Goal: Task Accomplishment & Management: Complete application form

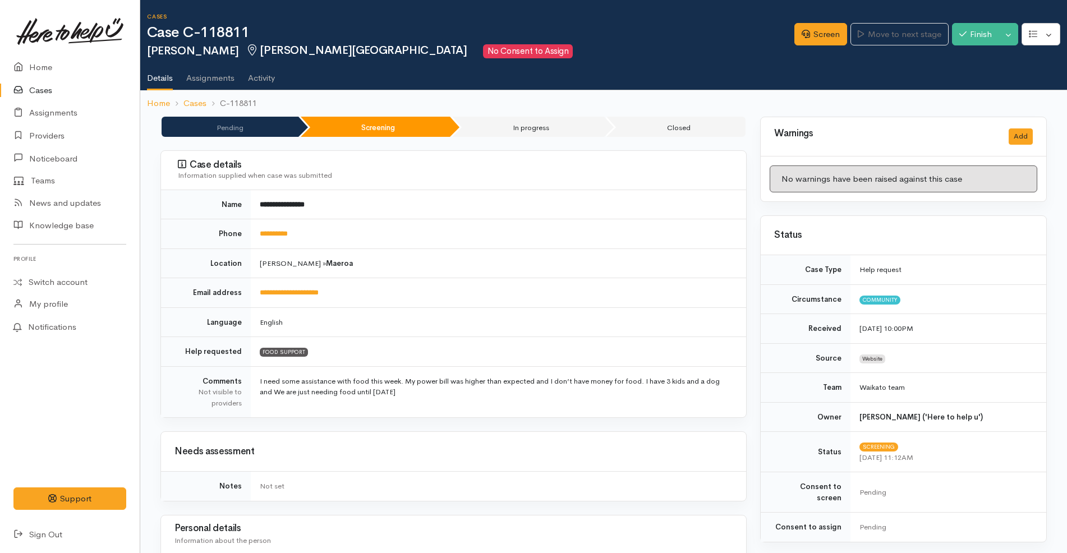
click at [69, 91] on link "Cases" at bounding box center [70, 90] width 140 height 23
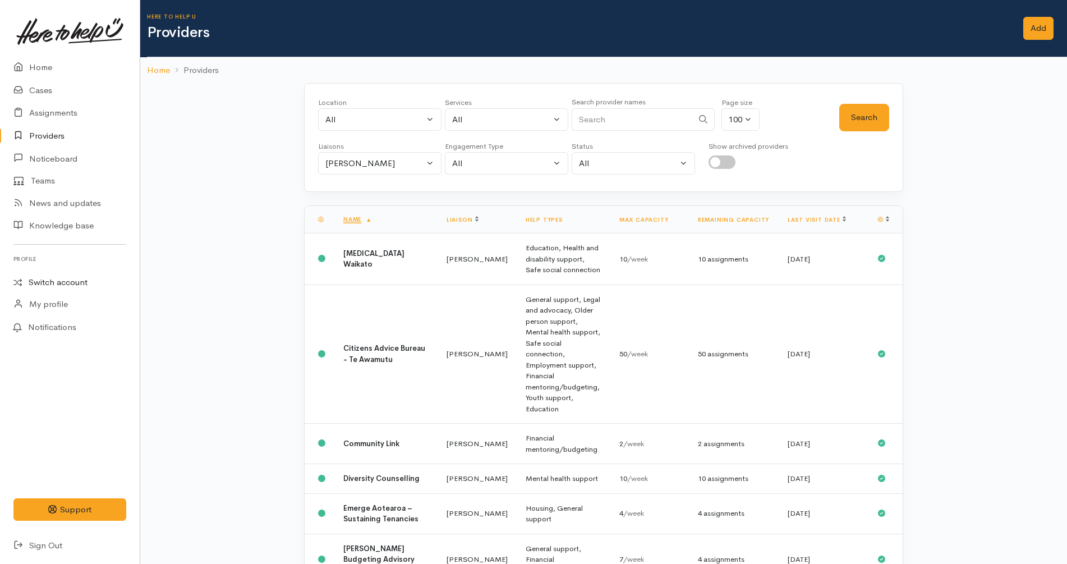
click at [66, 287] on link "Switch account" at bounding box center [70, 283] width 140 height 22
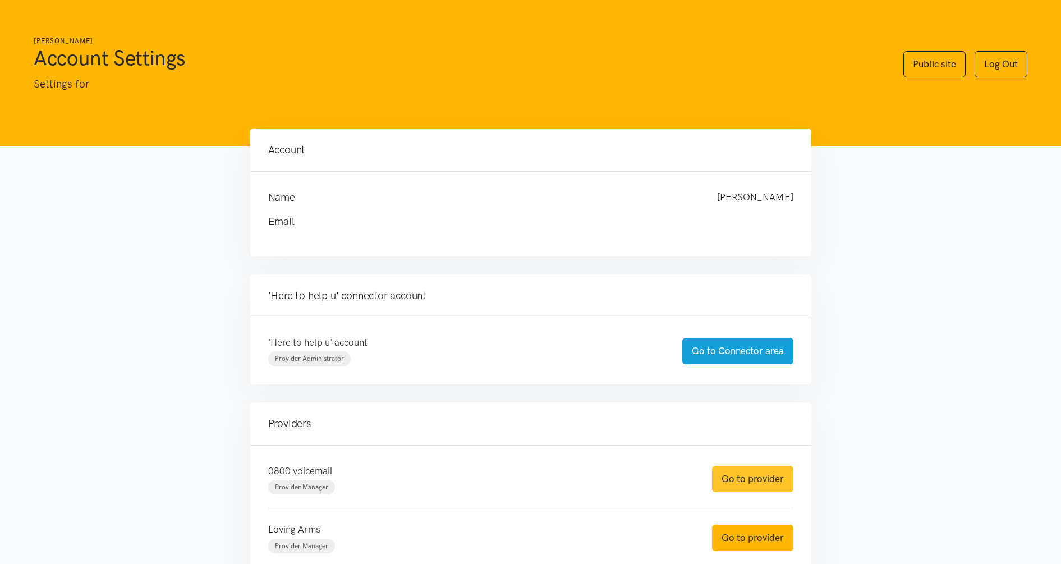
click at [753, 474] on link "Go to provider" at bounding box center [752, 479] width 81 height 26
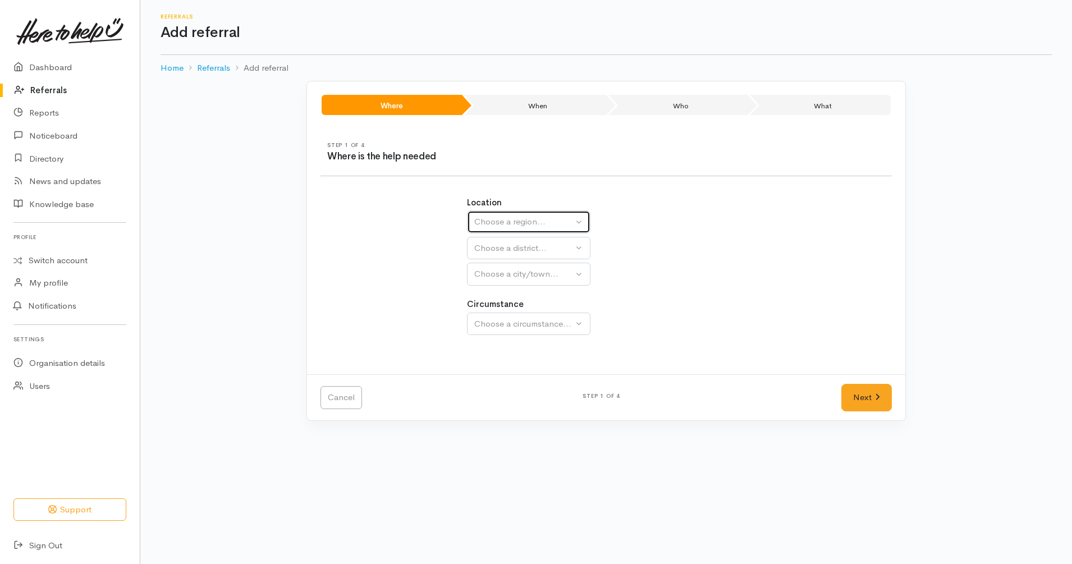
click at [547, 227] on div "Choose a region..." at bounding box center [523, 221] width 99 height 13
click at [535, 296] on link "Waikato" at bounding box center [528, 292] width 122 height 17
select select "3"
select select
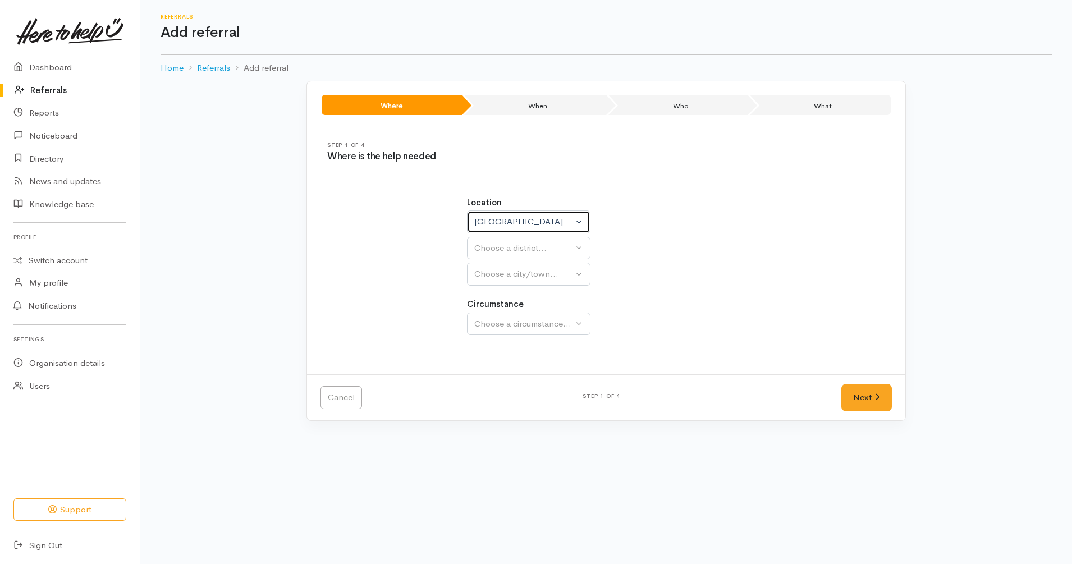
select select
click at [562, 249] on div "Choose a district..." at bounding box center [553, 248] width 158 height 13
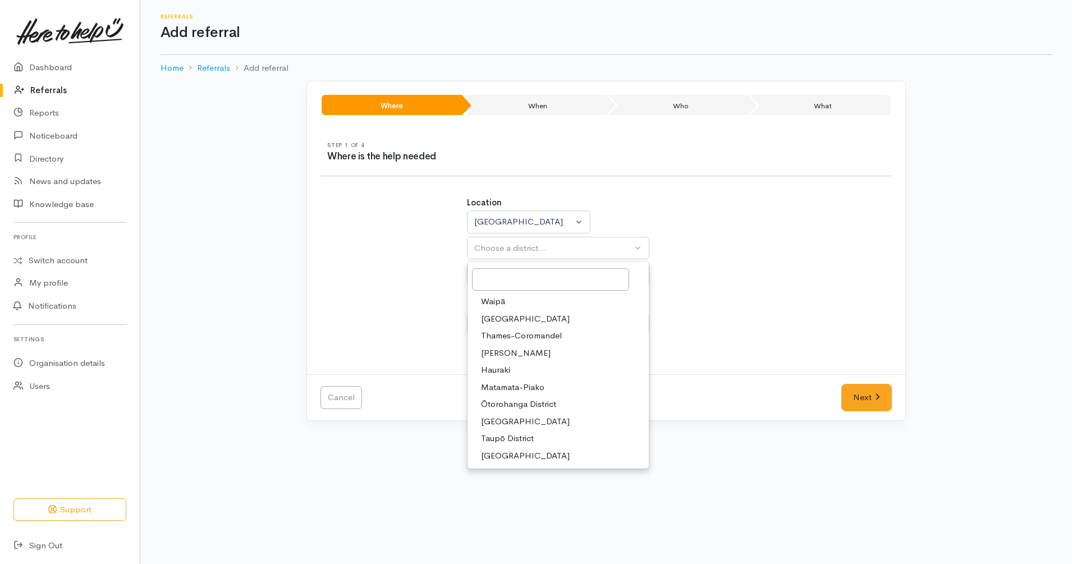
click at [522, 353] on link "Hamilton" at bounding box center [557, 352] width 181 height 17
select select "4"
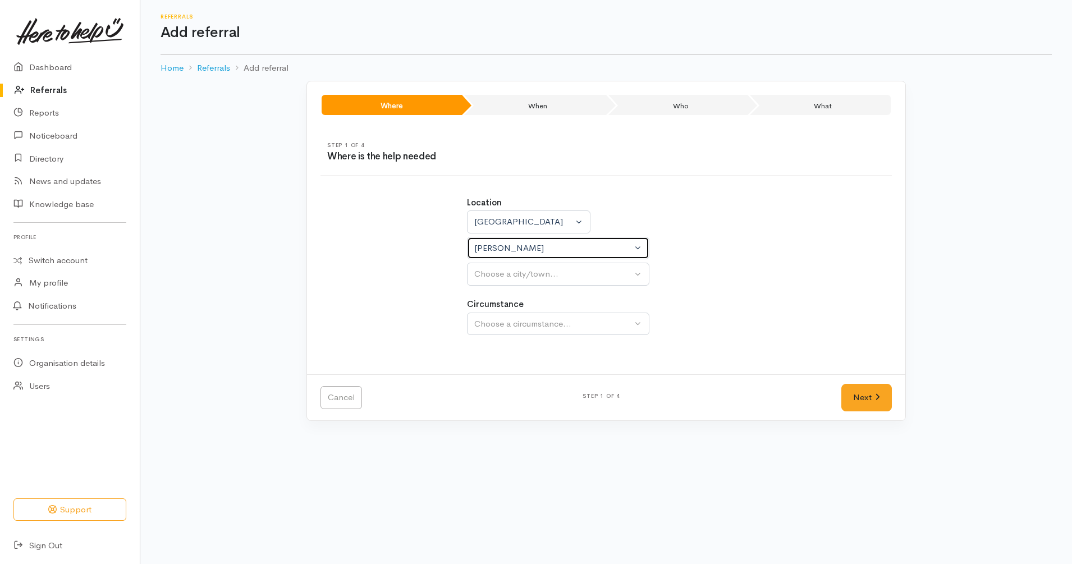
select select
click at [577, 273] on div "Choose a city/town..." at bounding box center [553, 274] width 158 height 13
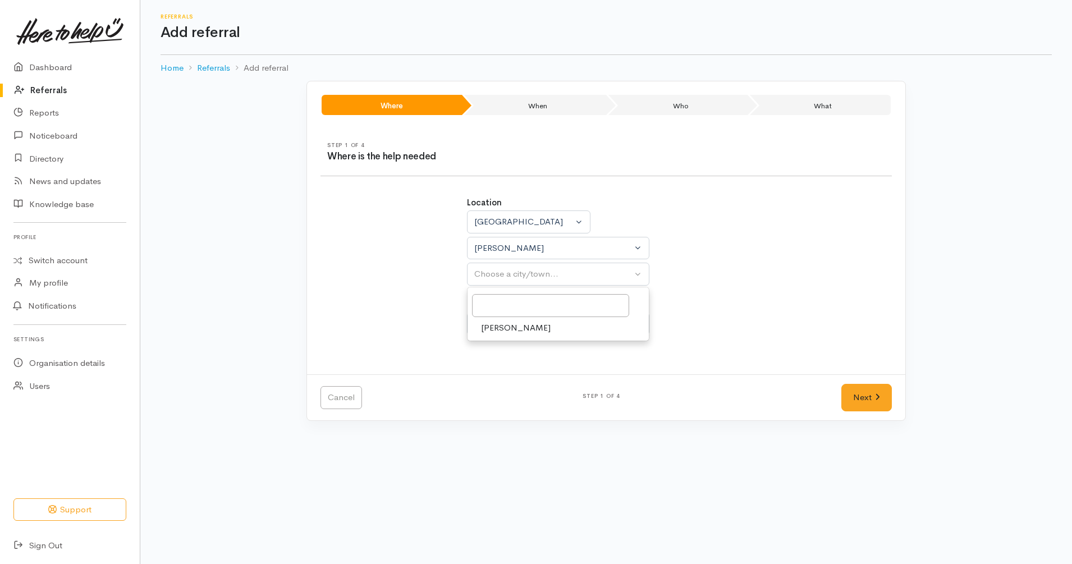
click at [537, 330] on link "[PERSON_NAME]" at bounding box center [557, 327] width 181 height 17
select select "1"
click at [560, 327] on div "Choose a circumstance..." at bounding box center [553, 324] width 158 height 13
click at [513, 376] on span "Community" at bounding box center [502, 377] width 43 height 13
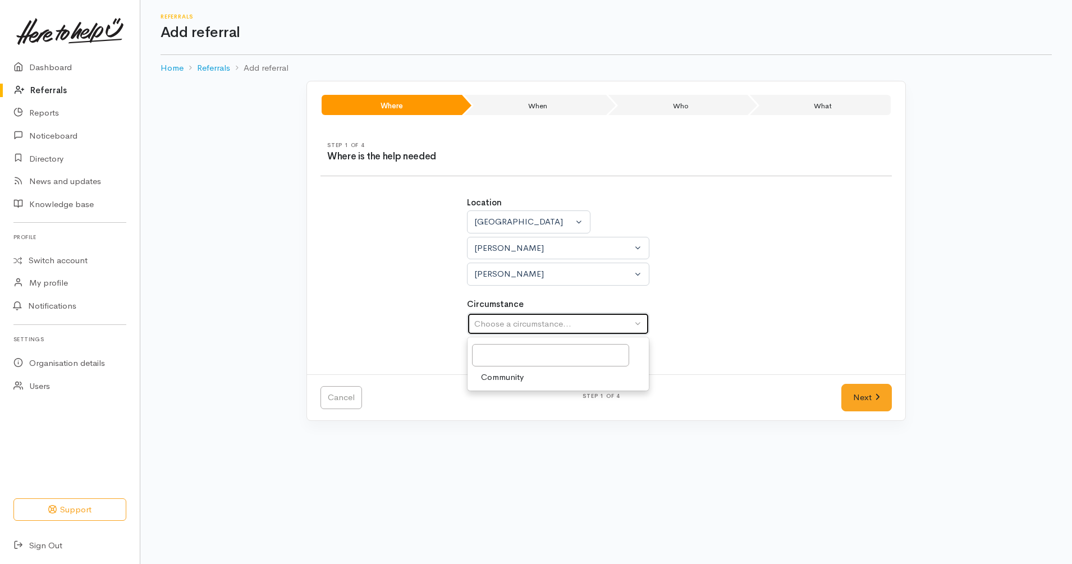
select select "2"
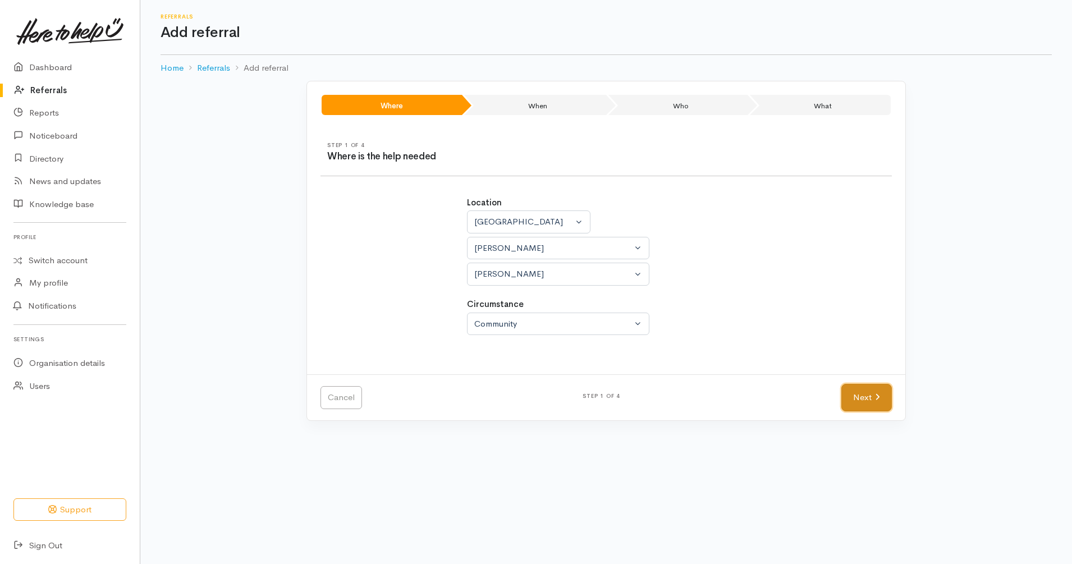
click at [861, 394] on link "Next" at bounding box center [866, 397] width 50 height 27
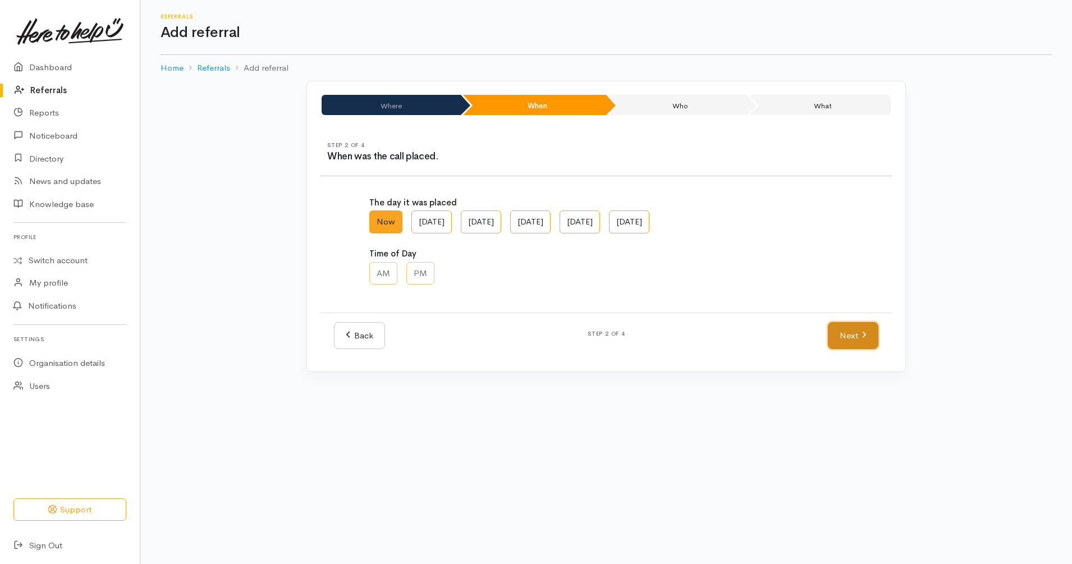
click at [846, 331] on link "Next" at bounding box center [852, 335] width 50 height 27
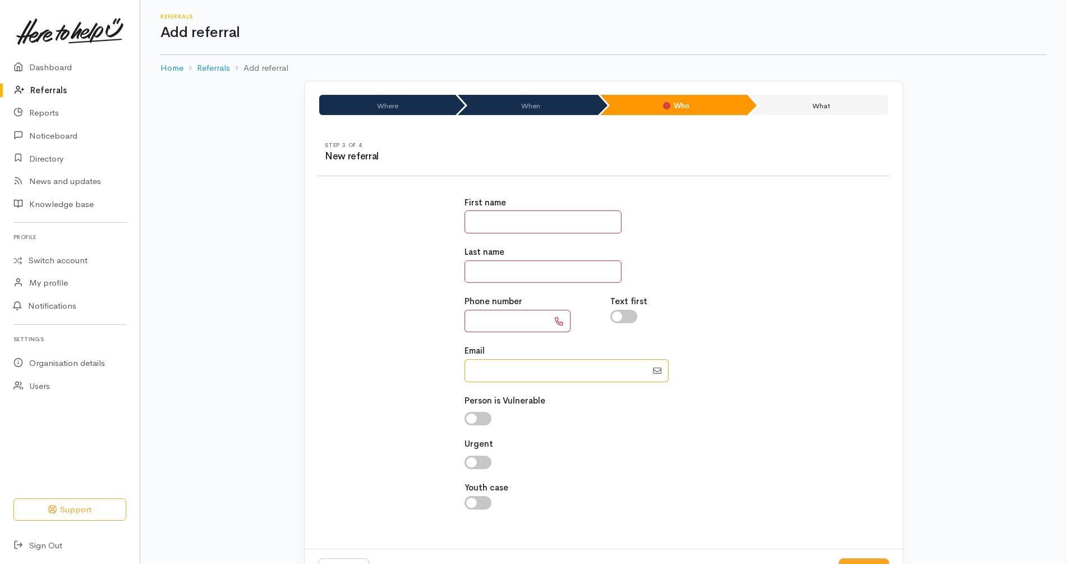
click at [551, 367] on input "Email" at bounding box center [556, 370] width 182 height 23
click at [503, 371] on input "Email" at bounding box center [556, 370] width 182 height 23
paste input "6421703237"
drag, startPoint x: 481, startPoint y: 370, endPoint x: 457, endPoint y: 370, distance: 24.7
click at [457, 370] on div "First name Last name Phone number Text first Email" at bounding box center [603, 359] width 585 height 352
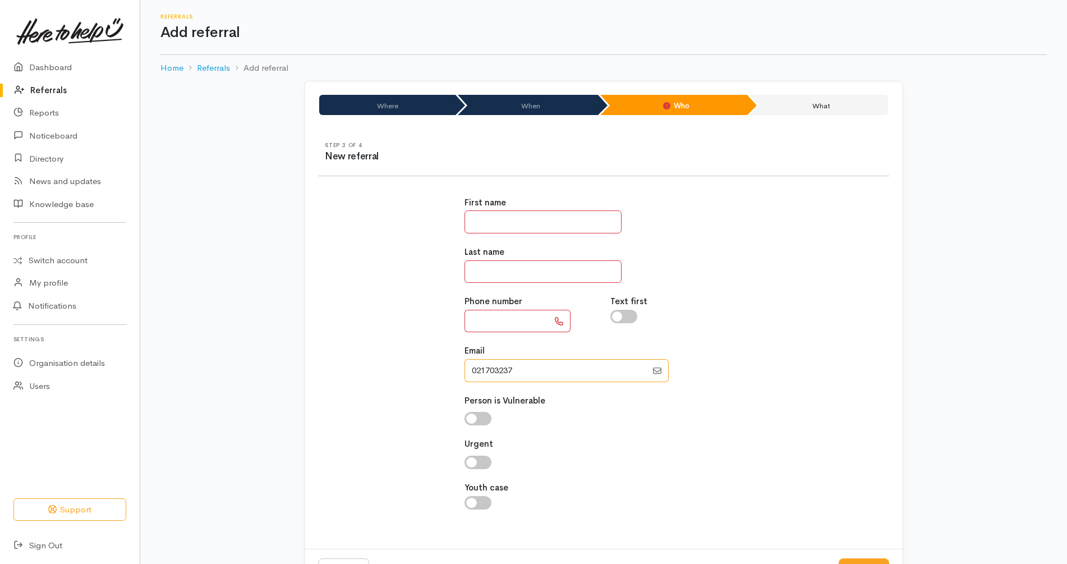
drag, startPoint x: 558, startPoint y: 372, endPoint x: 441, endPoint y: 370, distance: 117.3
click at [441, 370] on div "First name Last name Phone number Text first Email" at bounding box center [603, 359] width 585 height 352
type input "021703237"
click at [500, 315] on input "text" at bounding box center [507, 321] width 84 height 23
type input "*********"
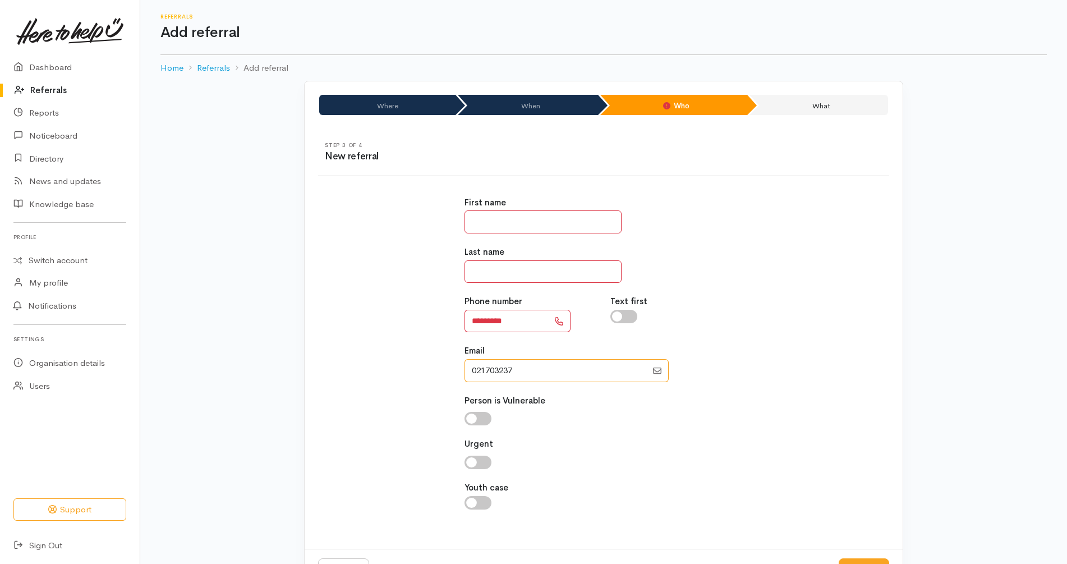
click at [520, 362] on input "Email" at bounding box center [556, 370] width 182 height 23
click at [561, 221] on input "text" at bounding box center [543, 221] width 157 height 23
type input "*"
click at [554, 265] on input "text" at bounding box center [543, 271] width 157 height 23
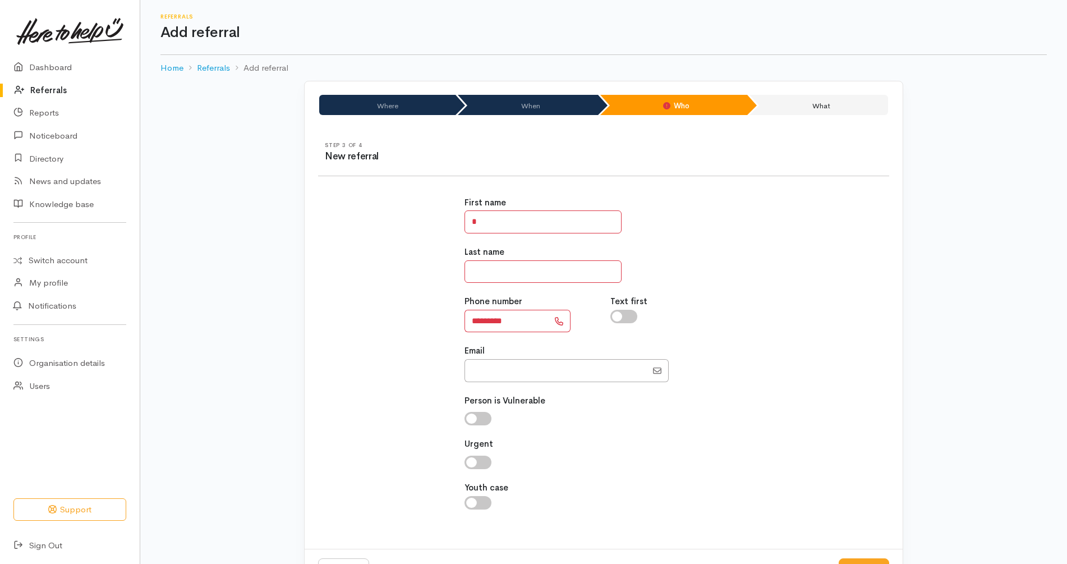
paste input "*"
type input "*"
click at [485, 222] on input "*" at bounding box center [543, 221] width 157 height 23
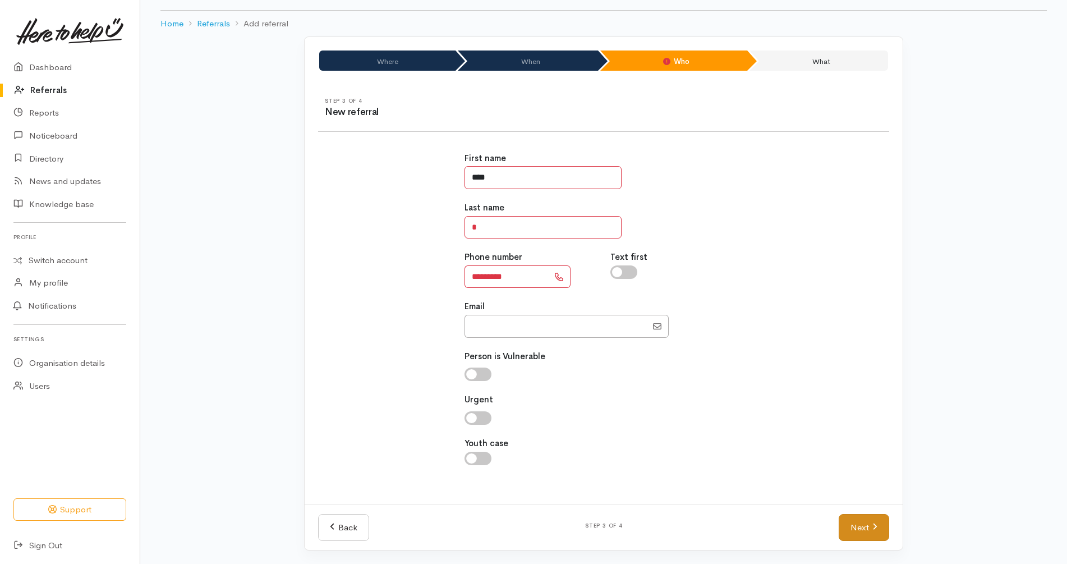
type input "****"
drag, startPoint x: 872, startPoint y: 514, endPoint x: 869, endPoint y: 521, distance: 7.3
click at [870, 517] on div "Back Step 3 of 4 Next" at bounding box center [604, 527] width 598 height 46
click at [869, 521] on link "Next" at bounding box center [864, 527] width 50 height 27
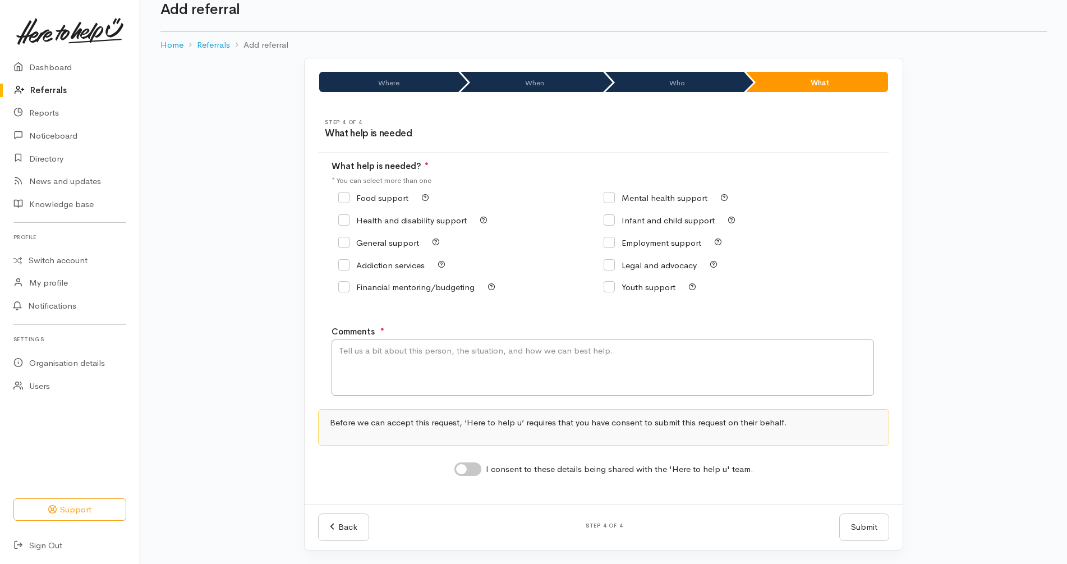
scroll to position [23, 0]
click at [445, 359] on textarea "Comments" at bounding box center [603, 367] width 543 height 56
type textarea "Kai needed"
click at [399, 197] on input "Food support" at bounding box center [373, 198] width 70 height 8
checkbox input "true"
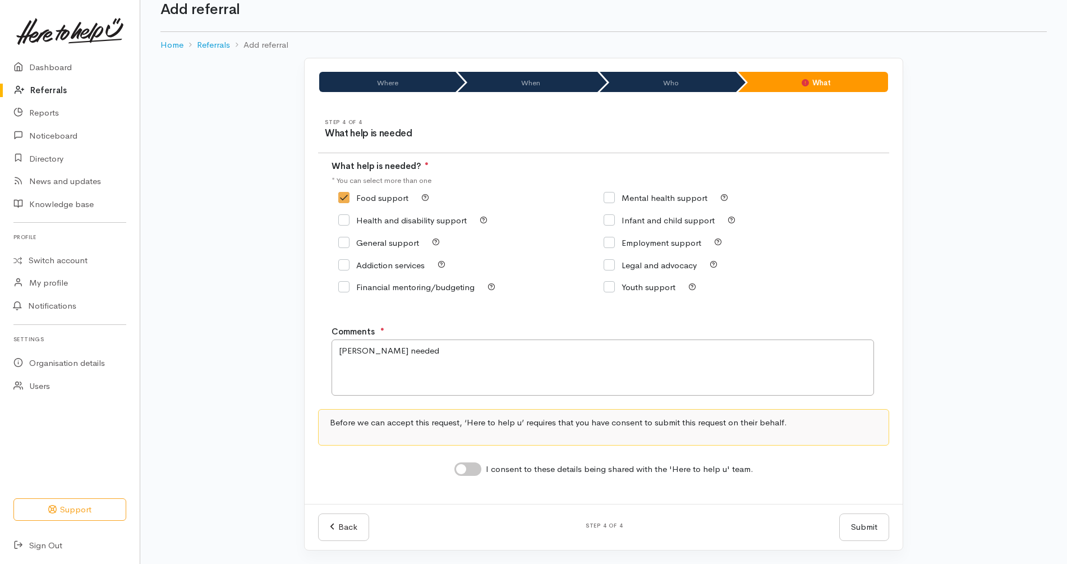
click at [470, 468] on input "I consent to these details being shared with the 'Here to help u' team." at bounding box center [467, 468] width 27 height 13
checkbox input "true"
drag, startPoint x: 875, startPoint y: 526, endPoint x: 902, endPoint y: 493, distance: 42.7
click at [874, 526] on button "Submit" at bounding box center [864, 526] width 50 height 27
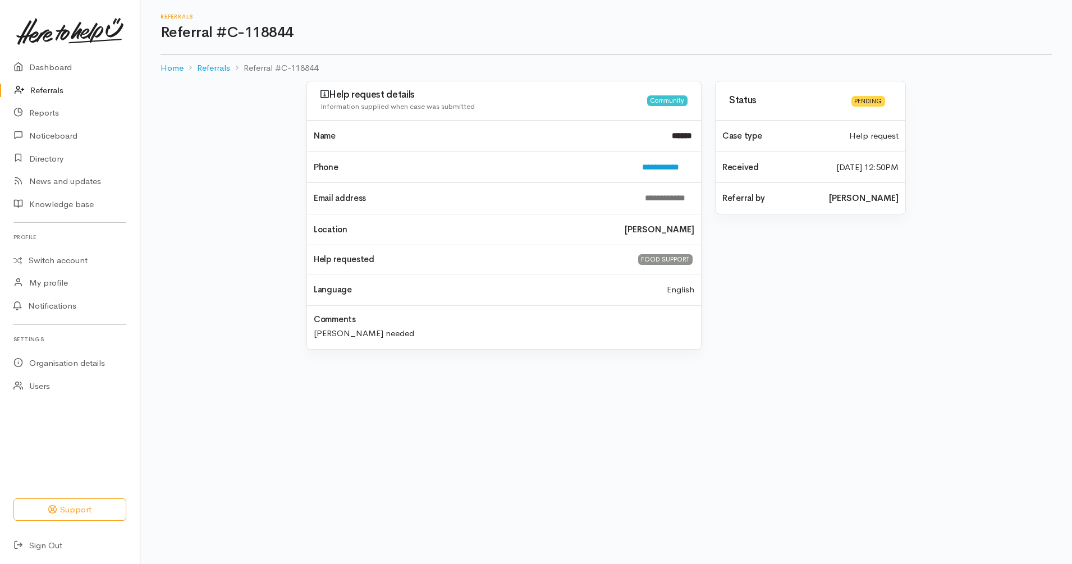
click at [58, 87] on link "Referrals" at bounding box center [70, 90] width 140 height 23
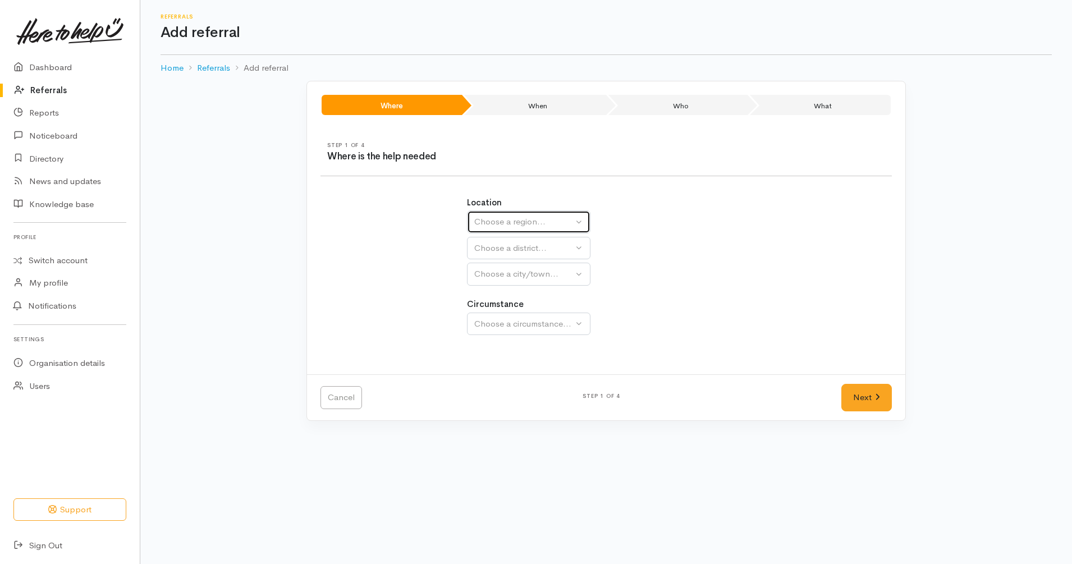
click at [558, 215] on button "Choose a region..." at bounding box center [528, 221] width 123 height 23
click at [503, 289] on span "Waikato" at bounding box center [525, 292] width 89 height 13
select select "3"
select select
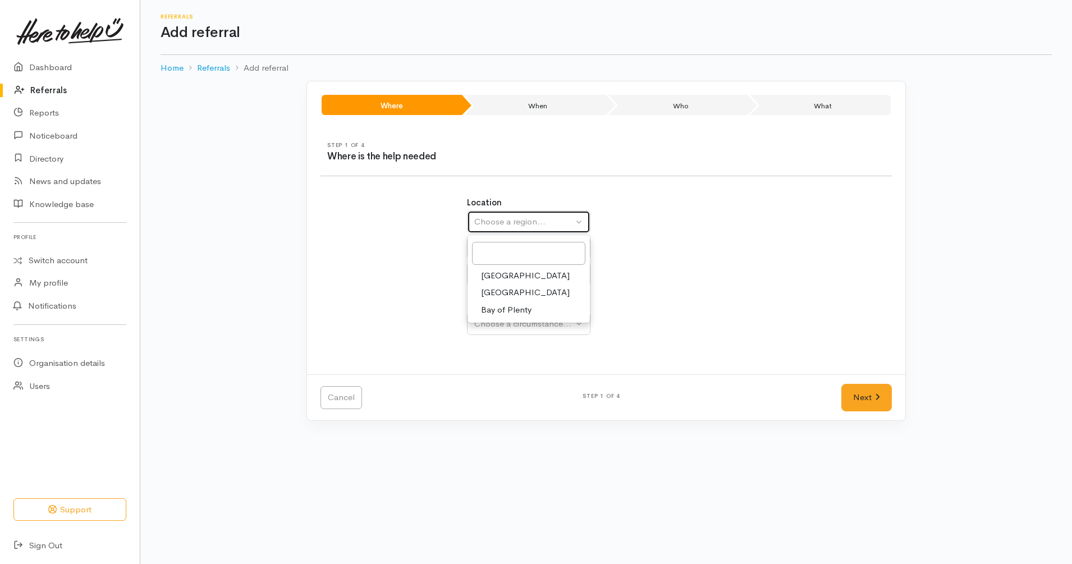
select select
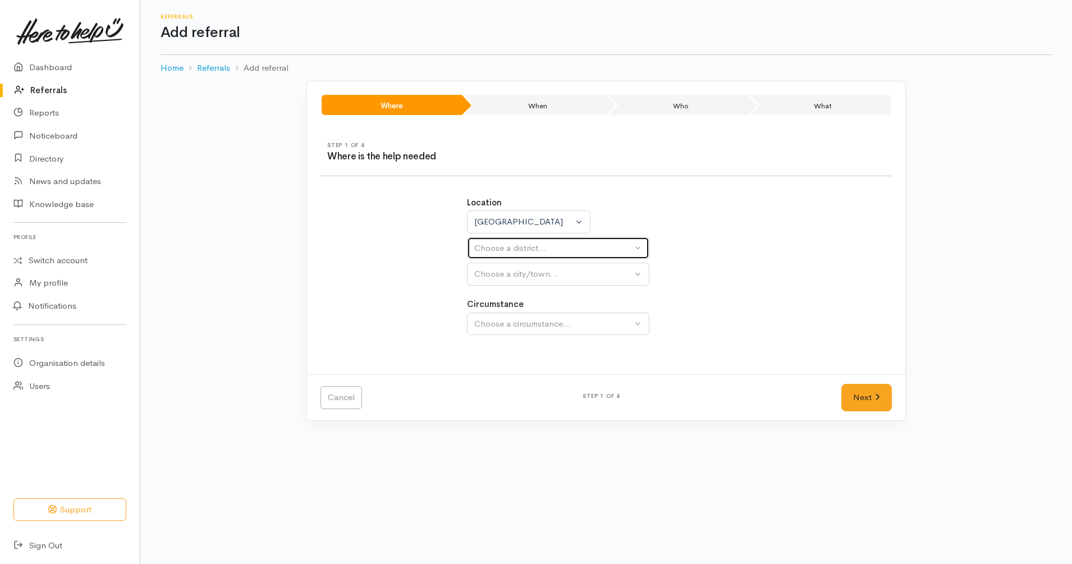
click at [566, 242] on div "Choose a district..." at bounding box center [553, 248] width 158 height 13
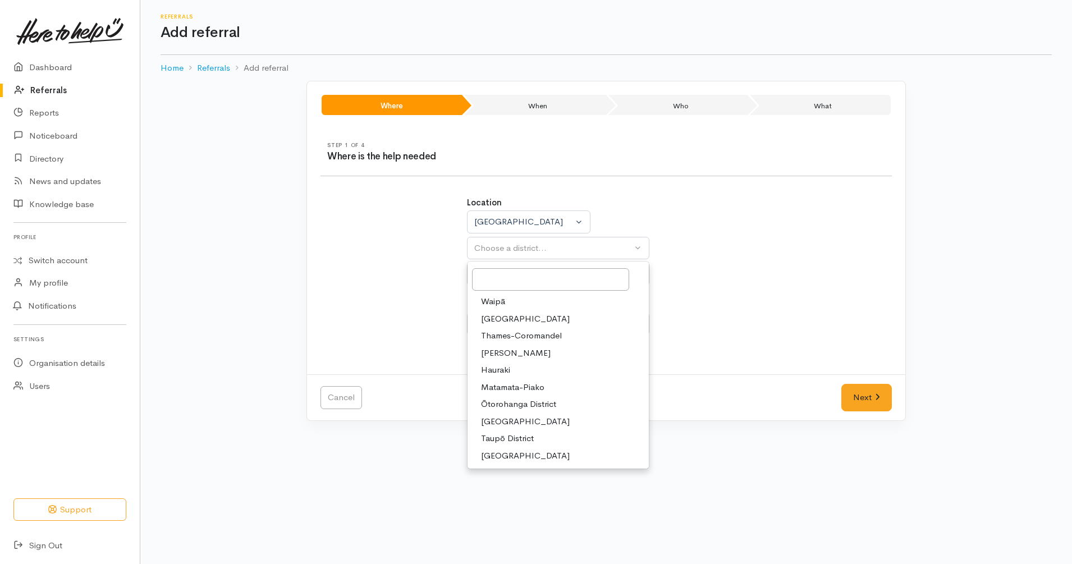
click at [514, 350] on span "Hamilton" at bounding box center [516, 353] width 70 height 13
select select "4"
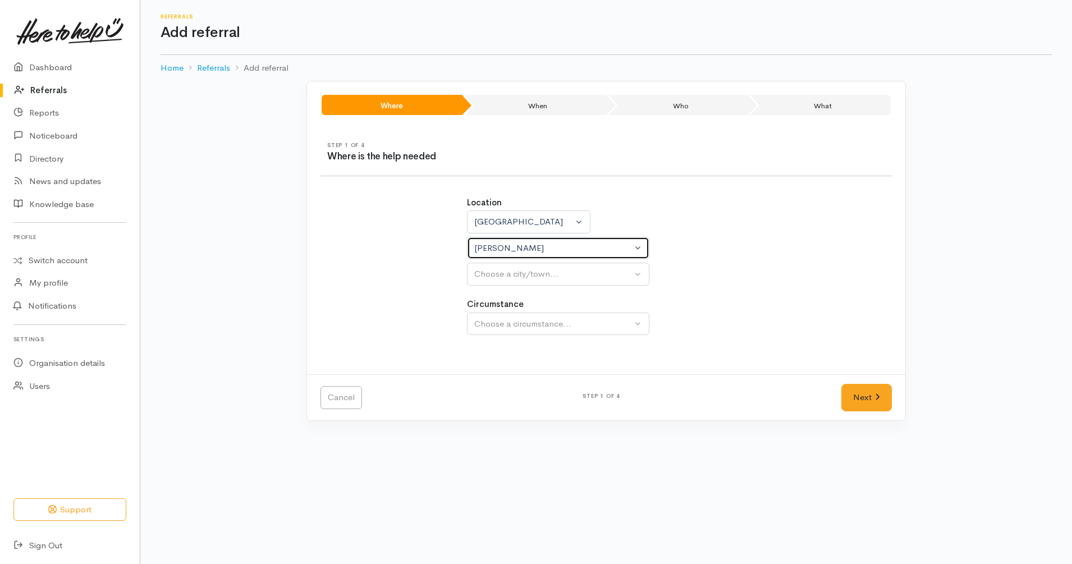
select select
click at [544, 275] on div "Choose a city/town..." at bounding box center [553, 274] width 158 height 13
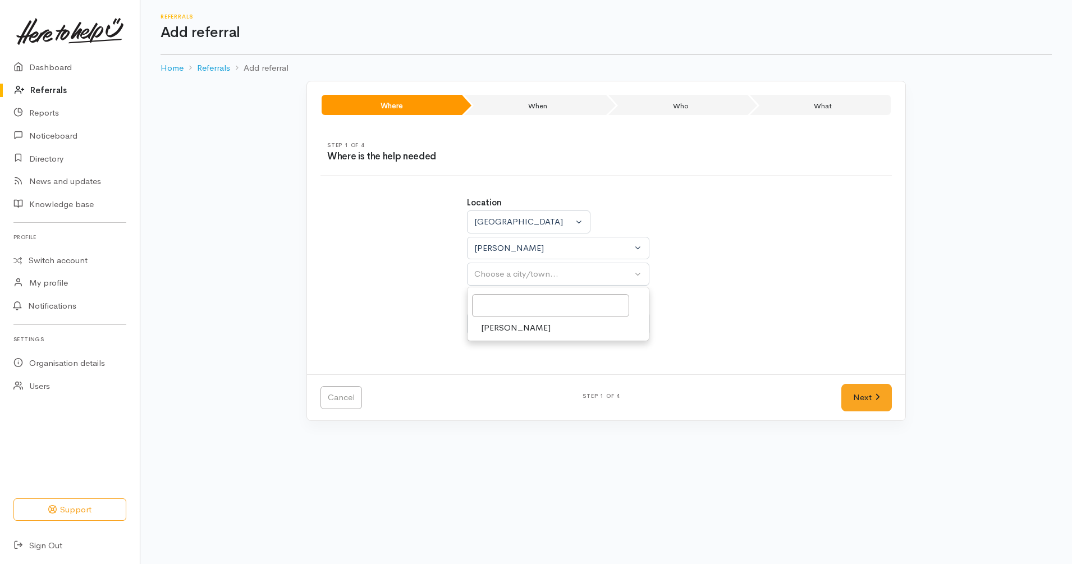
click at [532, 325] on link "Hamilton" at bounding box center [557, 327] width 181 height 17
select select "1"
click at [553, 325] on div "Choose a circumstance..." at bounding box center [553, 324] width 158 height 13
click at [511, 377] on span "Community" at bounding box center [502, 377] width 43 height 13
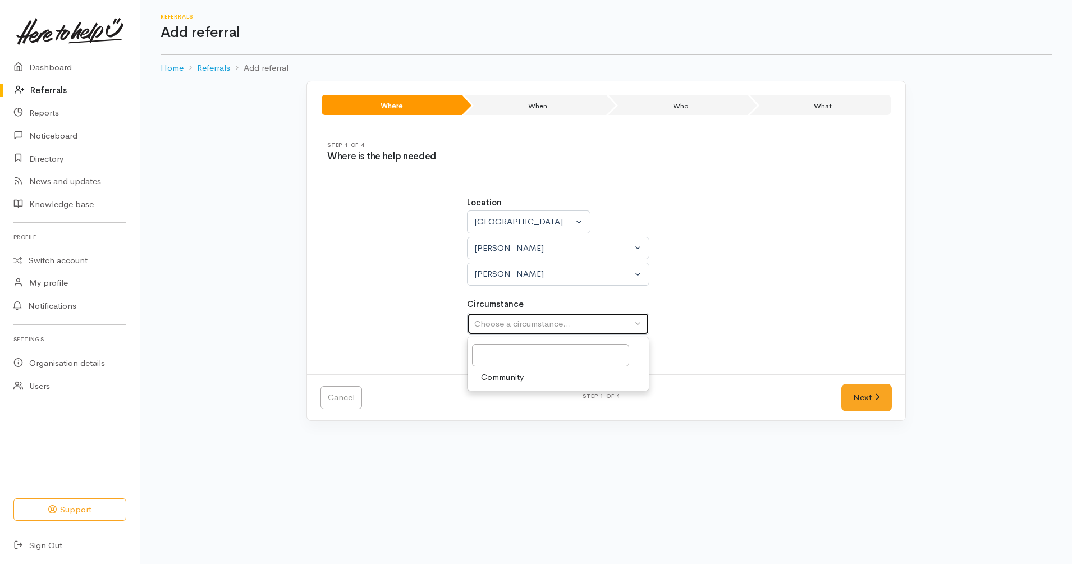
select select "2"
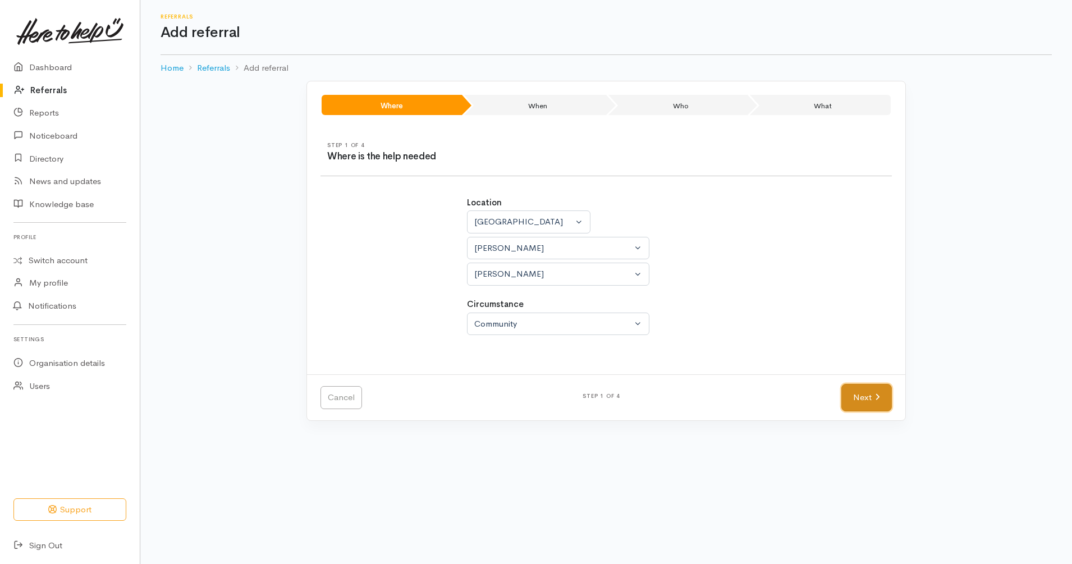
click at [867, 396] on link "Next" at bounding box center [866, 397] width 50 height 27
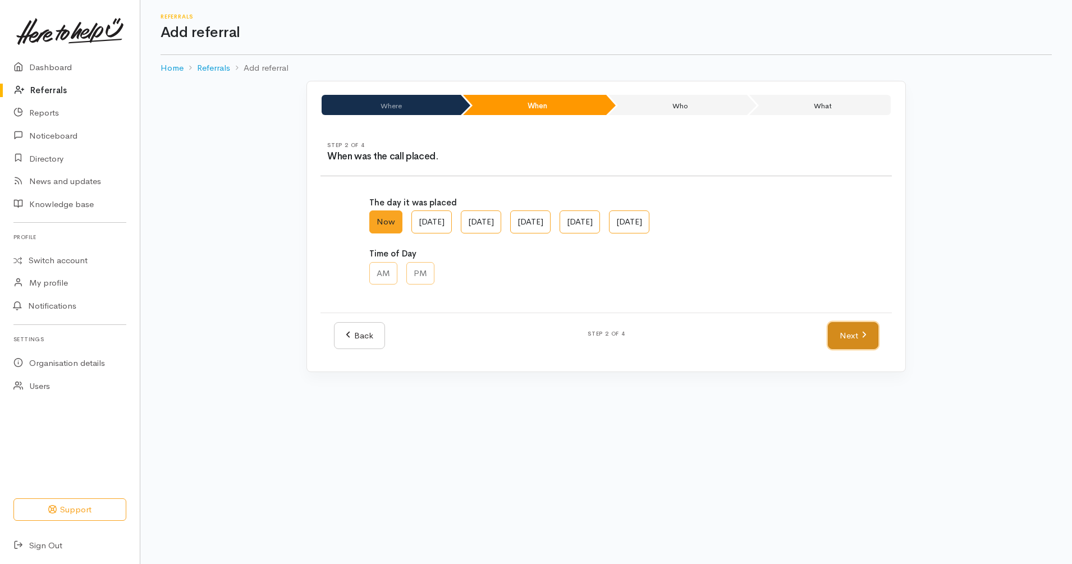
click at [835, 333] on link "Next" at bounding box center [852, 335] width 50 height 27
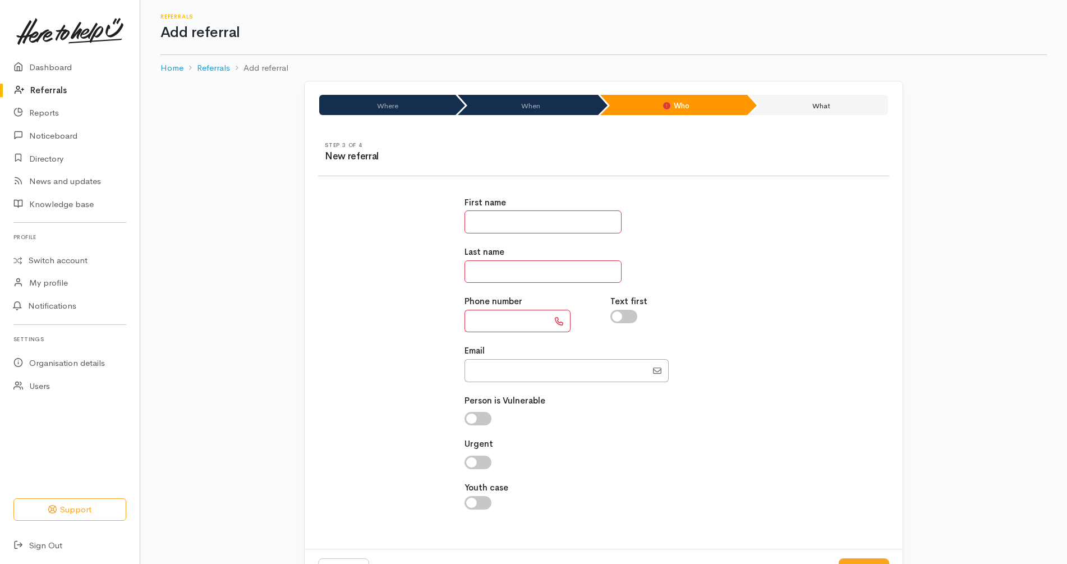
drag, startPoint x: 523, startPoint y: 217, endPoint x: 519, endPoint y: 227, distance: 10.8
click at [523, 217] on input "text" at bounding box center [543, 221] width 157 height 23
type input "****"
type input "*"
click at [505, 371] on input "Email" at bounding box center [556, 370] width 182 height 23
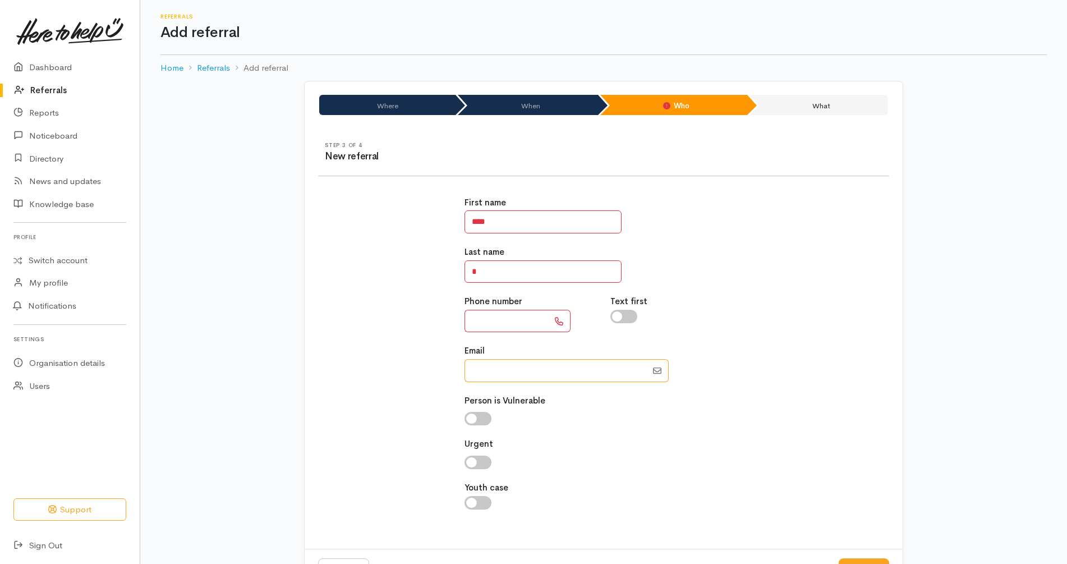
paste input "64272398722"
drag, startPoint x: 483, startPoint y: 371, endPoint x: 449, endPoint y: 371, distance: 33.7
click at [449, 371] on div "First name **** Last name * Phone number Text first Email" at bounding box center [603, 359] width 585 height 352
type input "0272398722"
click at [522, 325] on input "text" at bounding box center [507, 321] width 84 height 23
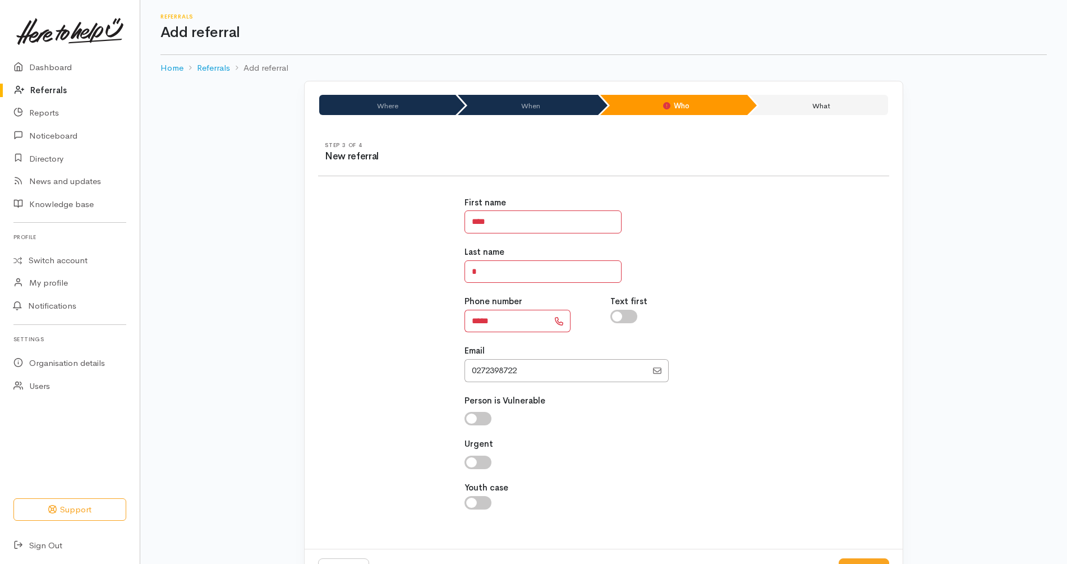
click at [408, 364] on div "First name **** Last name * Phone number ***** Text first Email" at bounding box center [603, 359] width 585 height 352
click at [523, 319] on input "*****" at bounding box center [507, 321] width 84 height 23
type input "**********"
click at [544, 372] on input "Email" at bounding box center [556, 370] width 182 height 23
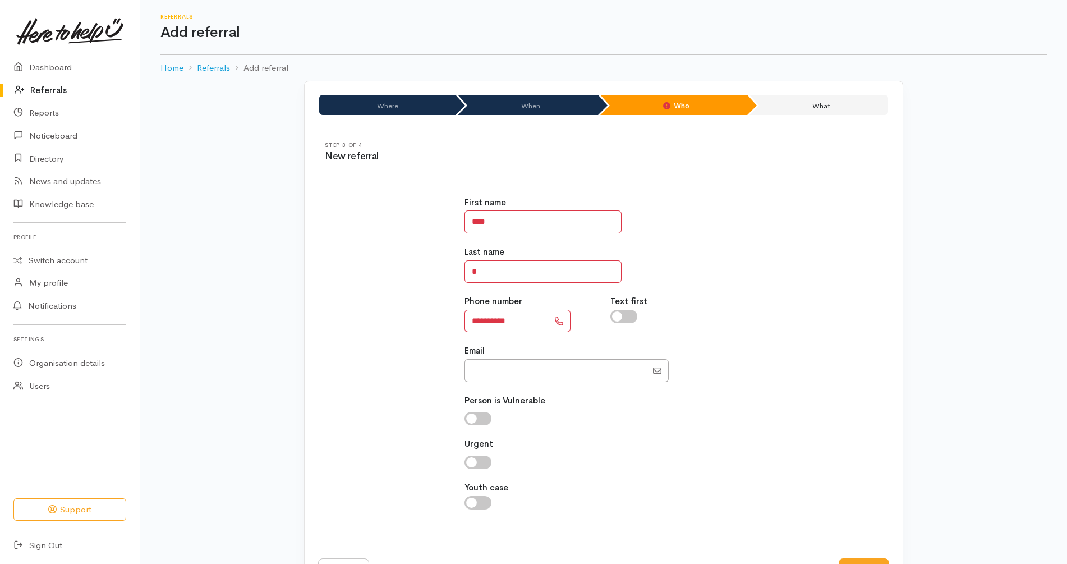
click at [783, 303] on div "**********" at bounding box center [603, 359] width 585 height 352
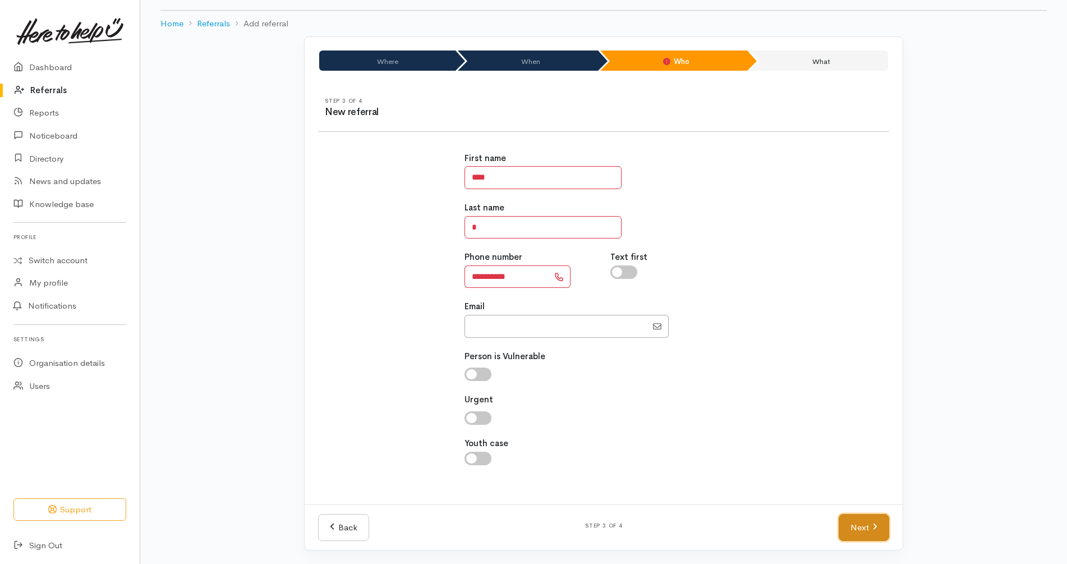
click at [873, 525] on icon at bounding box center [874, 526] width 5 height 8
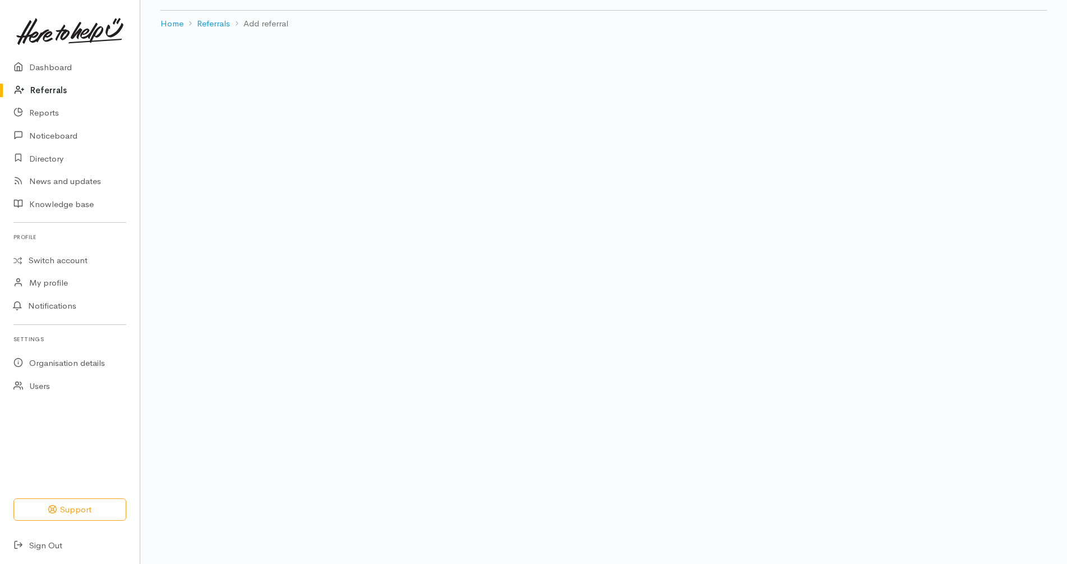
scroll to position [23, 0]
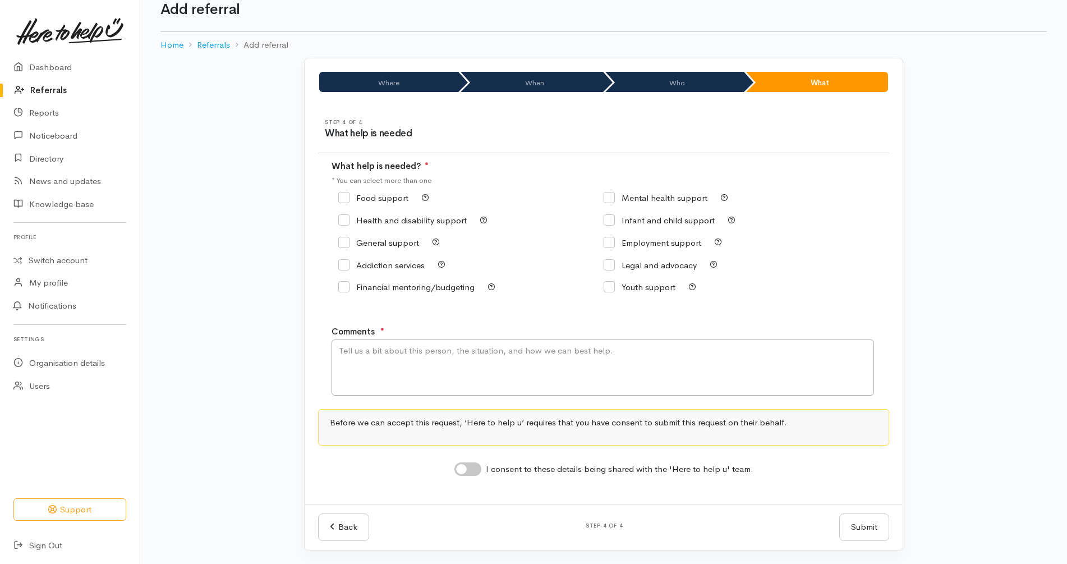
click at [379, 200] on input "Food support" at bounding box center [373, 198] width 70 height 8
checkbox input "true"
click at [480, 382] on textarea "Comments" at bounding box center [603, 367] width 543 height 56
click at [456, 474] on div "I consent to these details being shared with the 'Here to help u' team." at bounding box center [603, 469] width 299 height 15
click at [466, 465] on input "I consent to these details being shared with the 'Here to help u' team." at bounding box center [467, 468] width 27 height 13
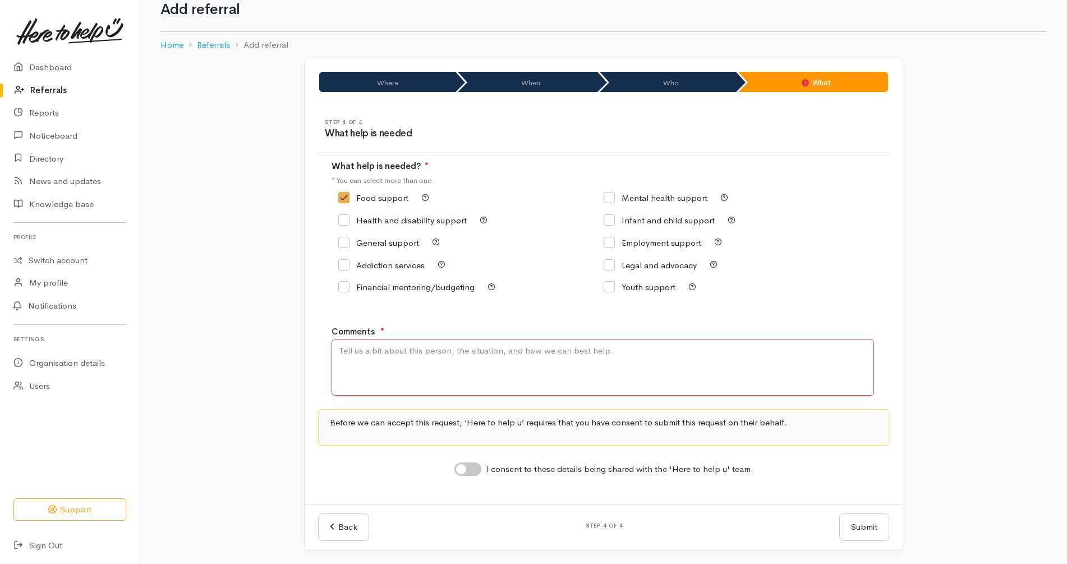
checkbox input "true"
click at [380, 202] on input "Food support" at bounding box center [373, 198] width 70 height 8
checkbox input "false"
click at [410, 241] on input "General support" at bounding box center [378, 242] width 81 height 8
checkbox input "true"
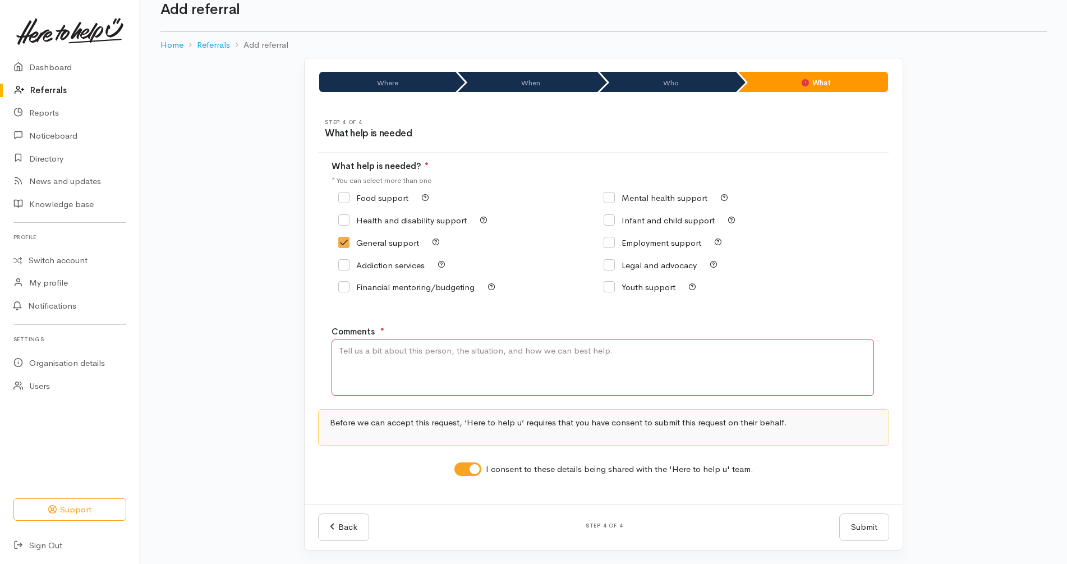
click at [430, 353] on textarea "Comments" at bounding box center [603, 367] width 543 height 56
paste textarea "i just have an enquiry i sort of am a client of yours thank you"
click at [877, 295] on div "What help is needed? ● * You can select more than one Food support" at bounding box center [603, 236] width 571 height 152
click at [641, 355] on textarea "i just have an enquiry i sort of am a client of yours thank you" at bounding box center [603, 367] width 543 height 56
paste textarea """
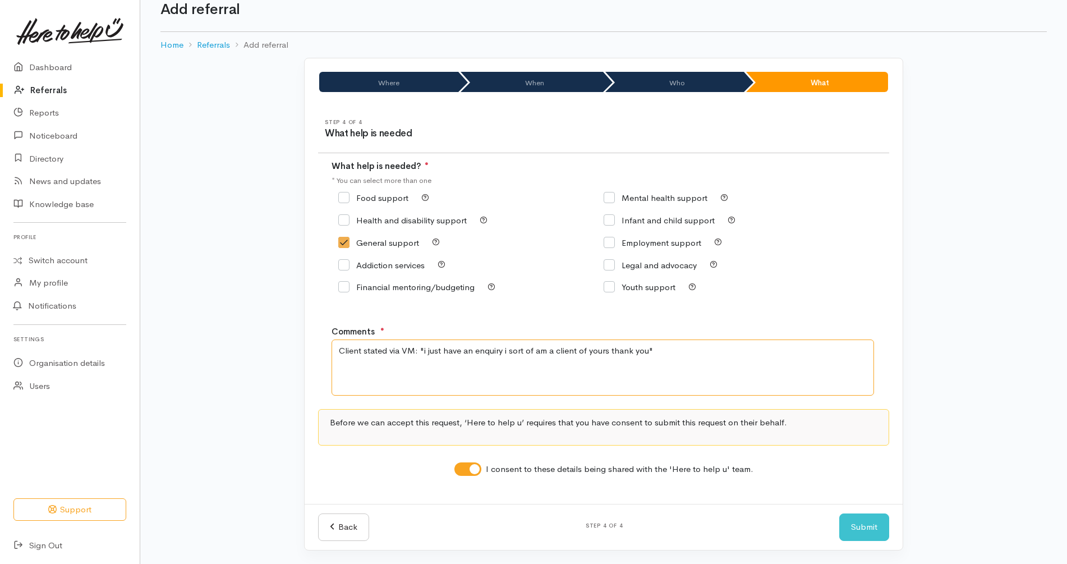
type textarea "Client stated via VM: "i just have an enquiry i sort of am a client of yours th…"
drag, startPoint x: 932, startPoint y: 491, endPoint x: 898, endPoint y: 522, distance: 46.1
click at [933, 491] on div "Where When Who What Step 1 of 4 Where is the help needed Location Auckland Waik…" at bounding box center [603, 311] width 927 height 506
click at [876, 527] on button "Submit" at bounding box center [864, 526] width 50 height 27
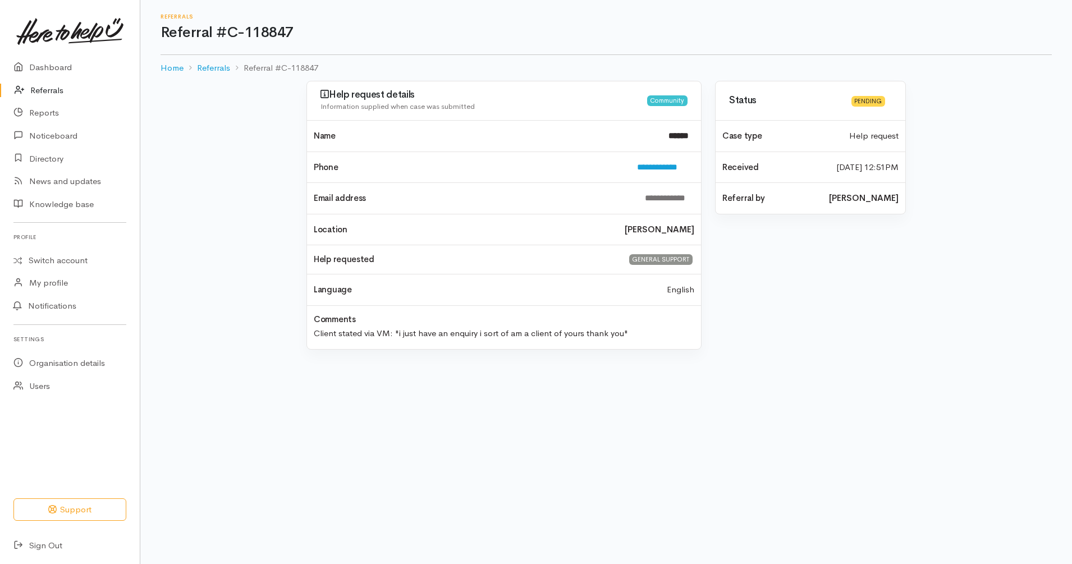
click at [83, 91] on link "Referrals" at bounding box center [70, 90] width 140 height 23
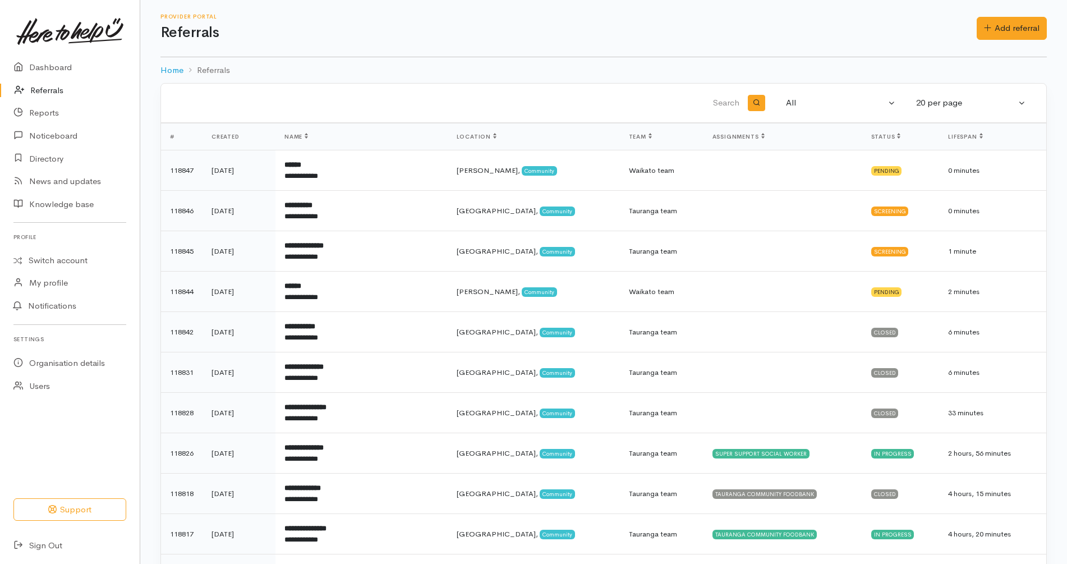
click at [534, 93] on input "search" at bounding box center [457, 103] width 567 height 27
click at [495, 96] on input "search" at bounding box center [457, 103] width 567 height 27
click at [565, 34] on h1 "Referrals" at bounding box center [568, 33] width 816 height 16
